Goal: Transaction & Acquisition: Purchase product/service

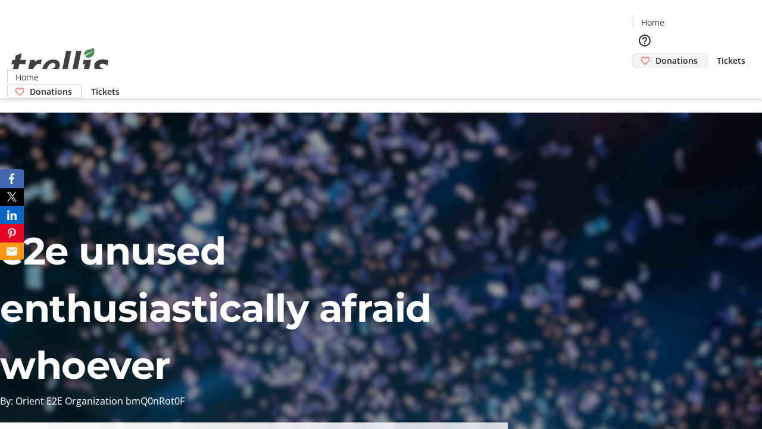
click at [656, 54] on span "Donations" at bounding box center [677, 60] width 42 height 13
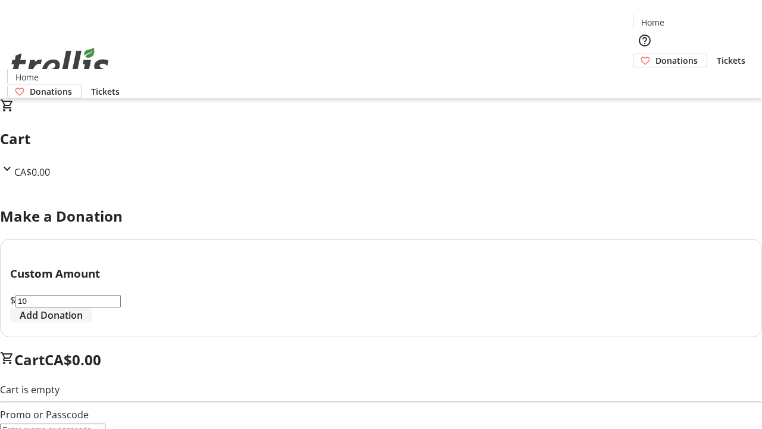
click at [83, 322] on span "Add Donation" at bounding box center [51, 315] width 63 height 14
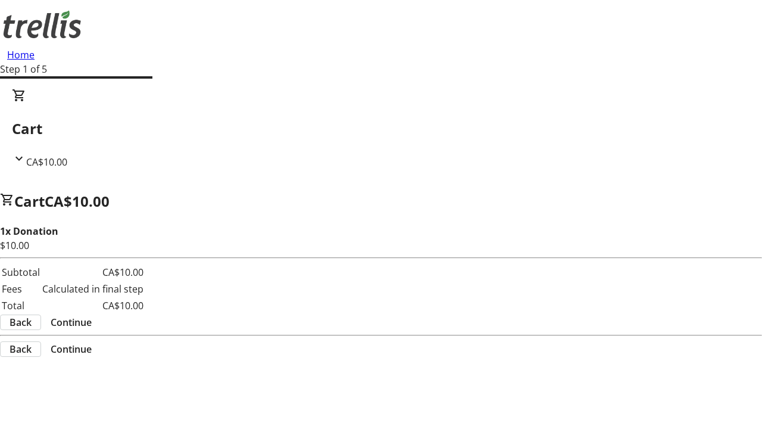
select select "CA"
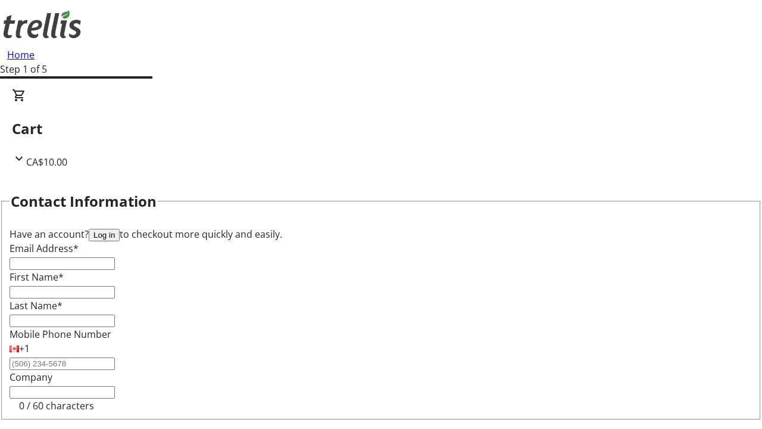
click at [120, 229] on button "Log in" at bounding box center [104, 235] width 31 height 13
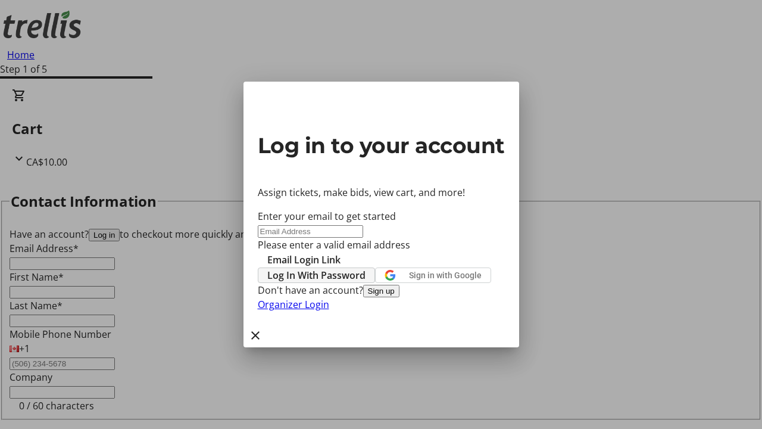
click at [366, 268] on span "Log In With Password" at bounding box center [316, 275] width 98 height 14
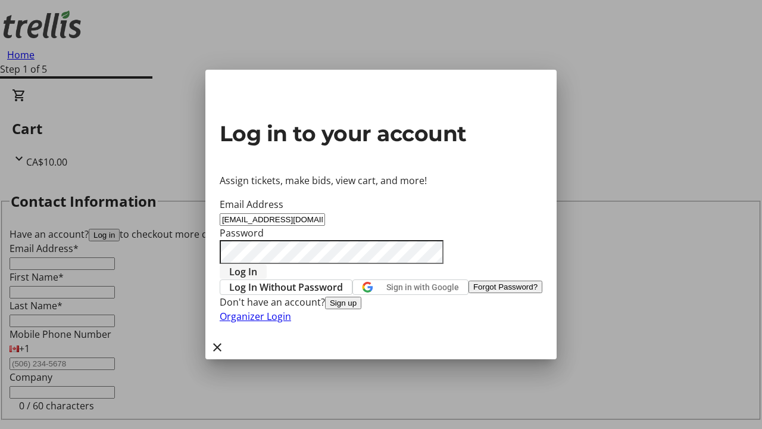
click at [257, 264] on span "Log In" at bounding box center [243, 271] width 28 height 14
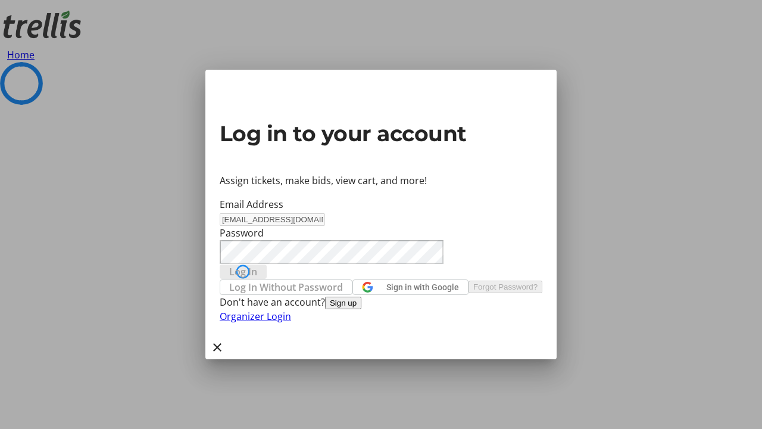
select select "CA"
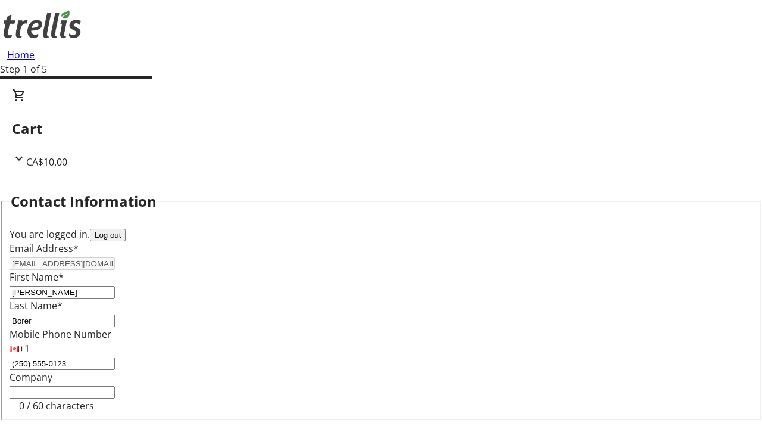
type input "[STREET_ADDRESS][PERSON_NAME]"
type input "Kelowna"
select select "BC"
type input "Kelowna"
type input "V1Y 0C2"
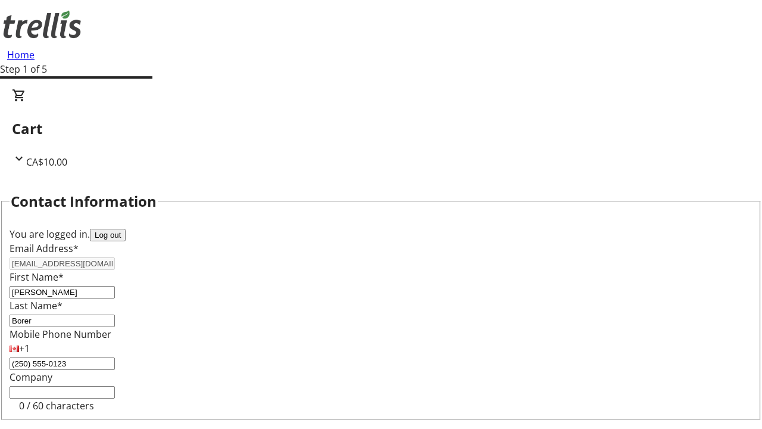
select select "BC"
select select "CA"
